Goal: Task Accomplishment & Management: Use online tool/utility

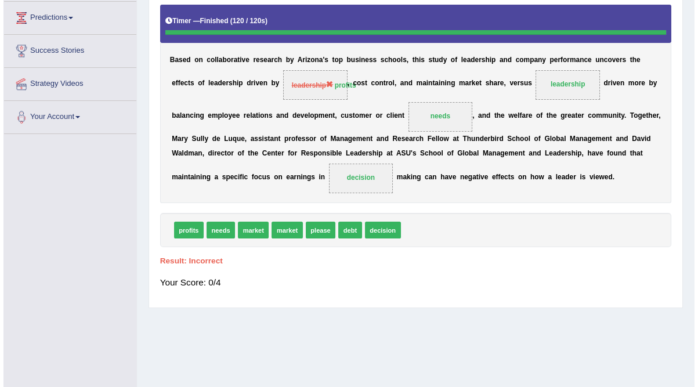
scroll to position [187, 0]
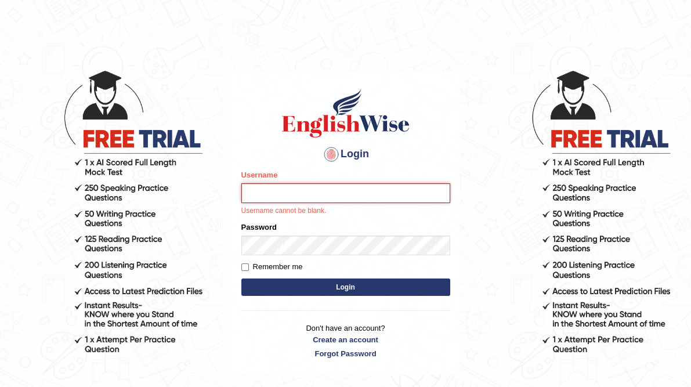
type input "dolma_mt"
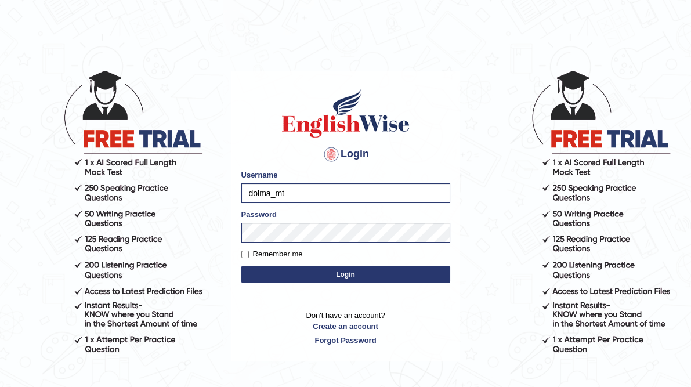
click at [326, 272] on button "Login" at bounding box center [345, 274] width 209 height 17
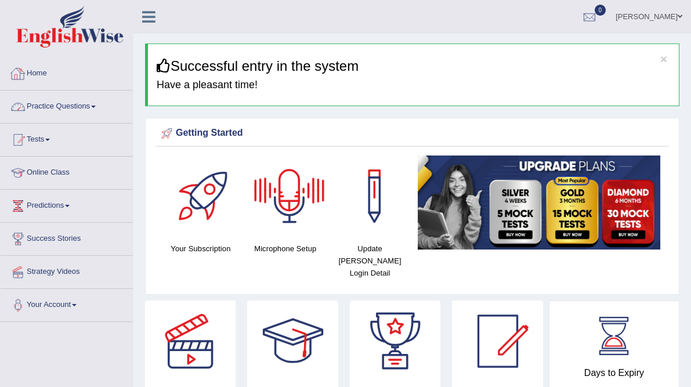
click at [77, 102] on link "Practice Questions" at bounding box center [67, 105] width 132 height 29
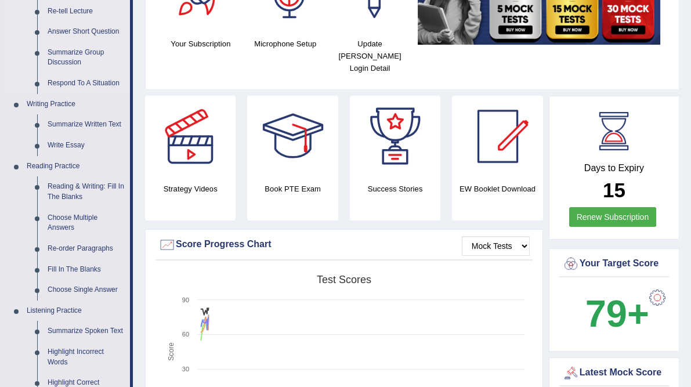
scroll to position [207, 0]
